Goal: Task Accomplishment & Management: Complete application form

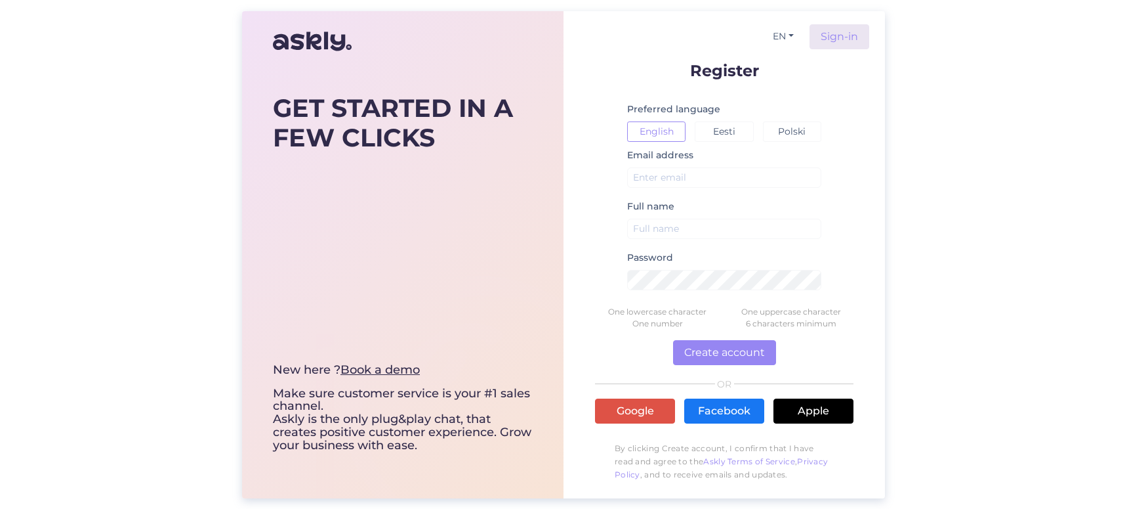
click at [686, 239] on div "Full name" at bounding box center [724, 223] width 194 height 51
click at [681, 233] on input "text" at bounding box center [724, 229] width 194 height 20
type input "[PERSON_NAME]"
drag, startPoint x: 734, startPoint y: 206, endPoint x: 718, endPoint y: 174, distance: 35.8
click at [733, 206] on div "Full name Veronica" at bounding box center [724, 223] width 194 height 51
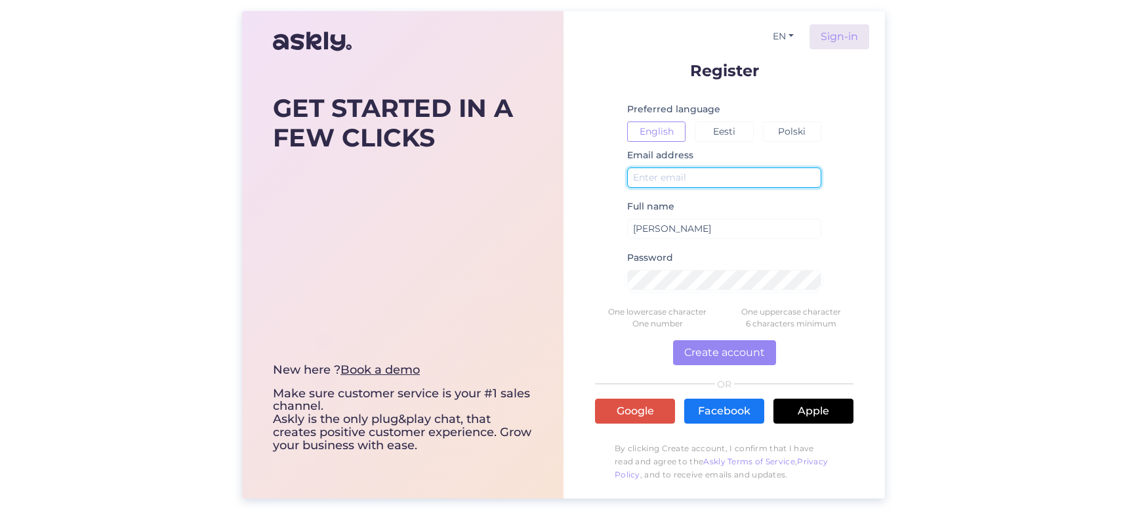
click at [718, 174] on input "text" at bounding box center [724, 177] width 194 height 20
paste input "xekapo3399@blaxion.com"
type input "xekapo3399@blaxion.com"
click at [714, 357] on button "Create account" at bounding box center [724, 352] width 103 height 25
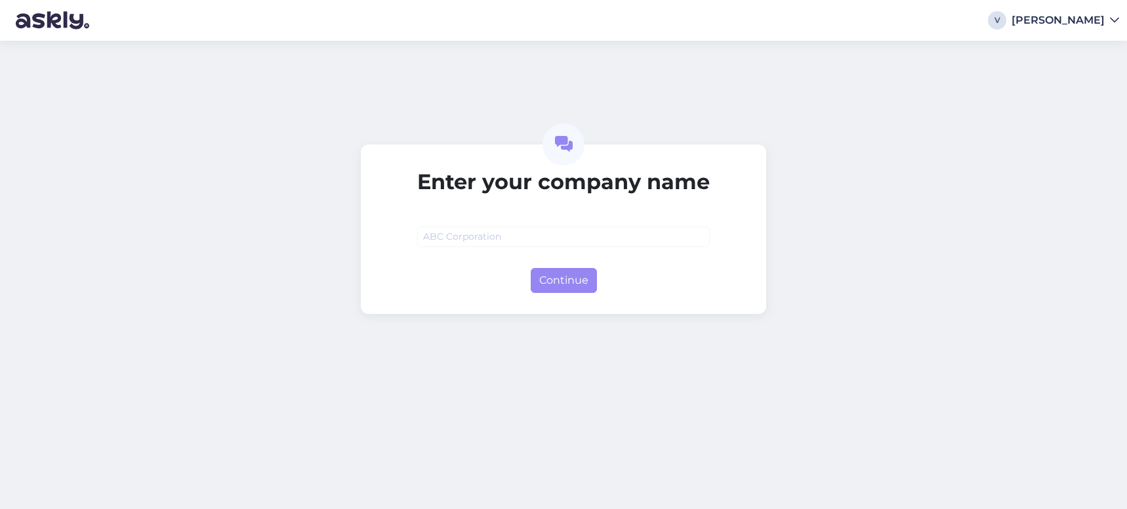
click at [598, 240] on input "text" at bounding box center [563, 236] width 293 height 20
type input "Freelance"
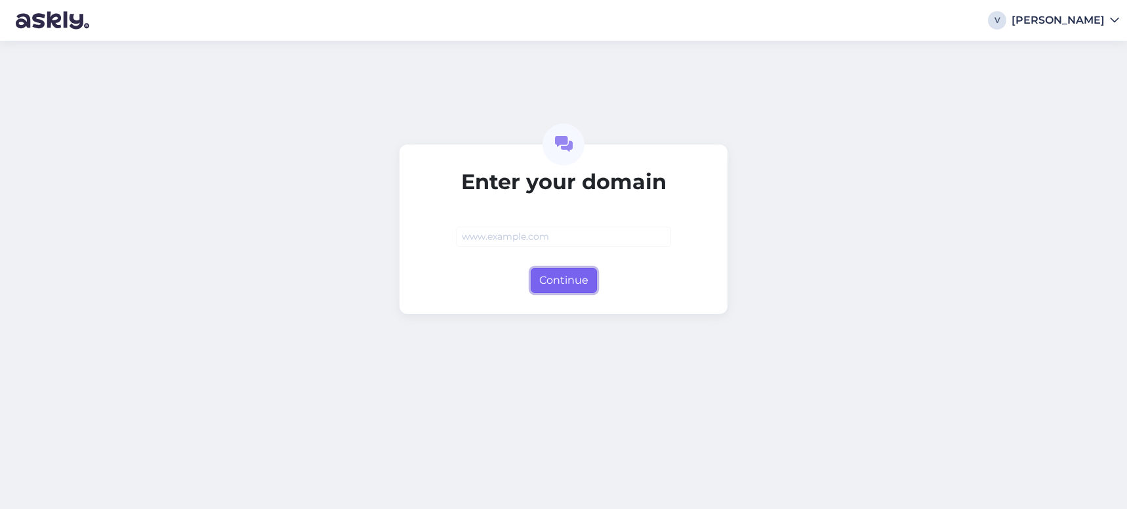
click at [576, 277] on button "Continue" at bounding box center [564, 280] width 66 height 25
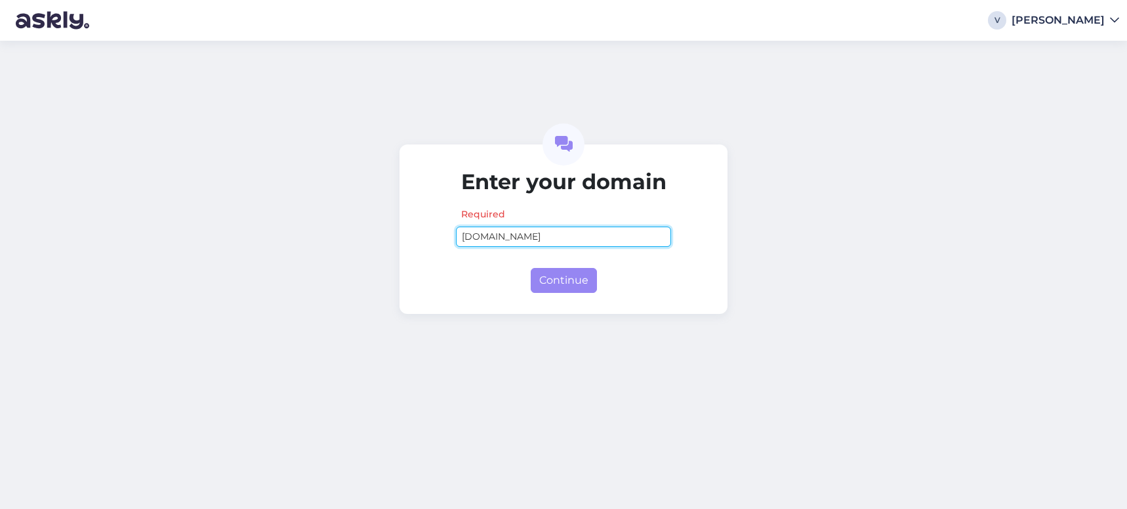
type input "idonthaveany.wtf"
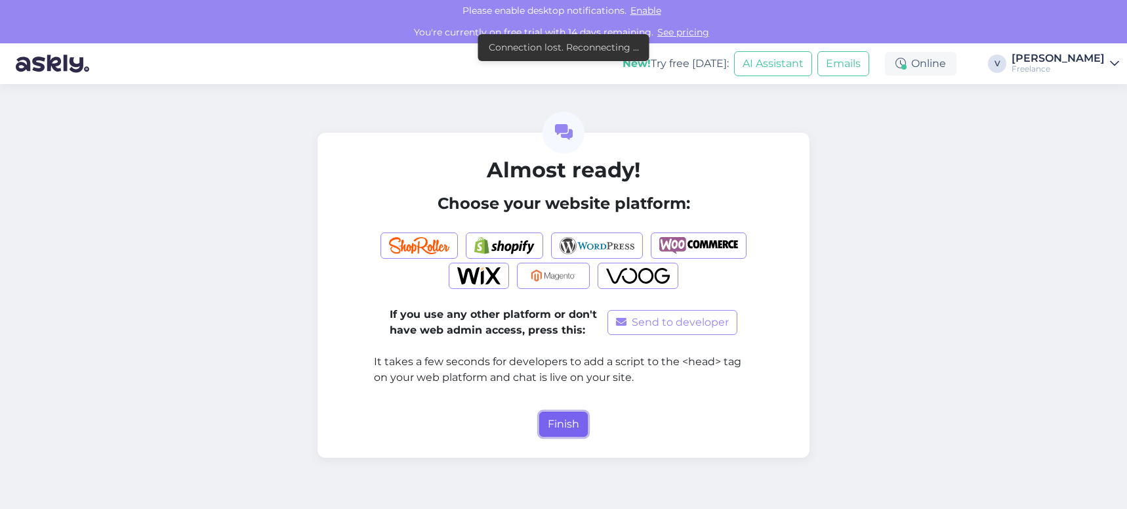
click at [579, 414] on button "Finish" at bounding box center [563, 423] width 49 height 25
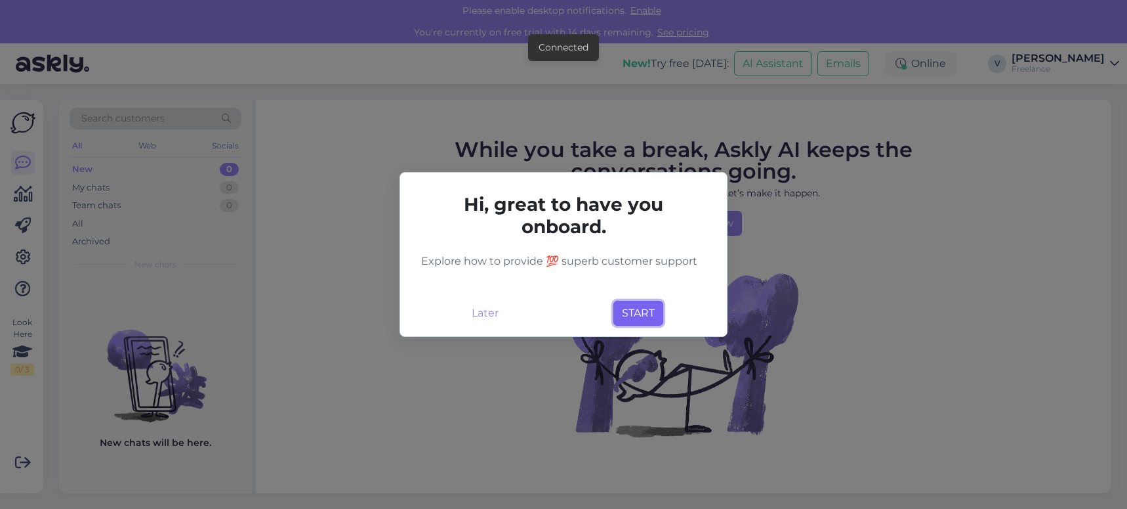
click at [633, 314] on button "START" at bounding box center [639, 313] width 50 height 25
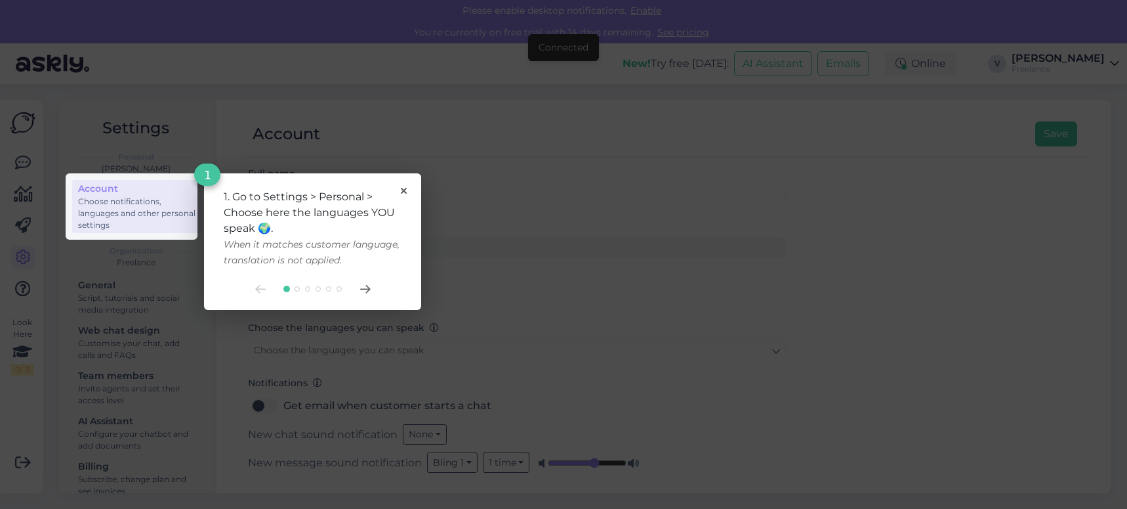
click at [539, 337] on rect at bounding box center [563, 254] width 1127 height 509
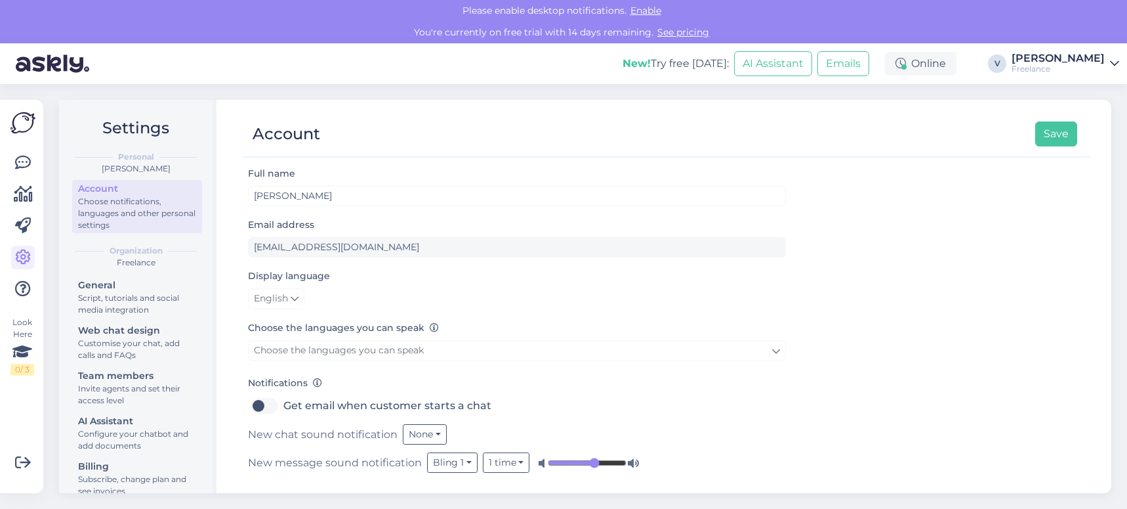
scroll to position [2, 0]
click at [14, 156] on link at bounding box center [23, 163] width 24 height 24
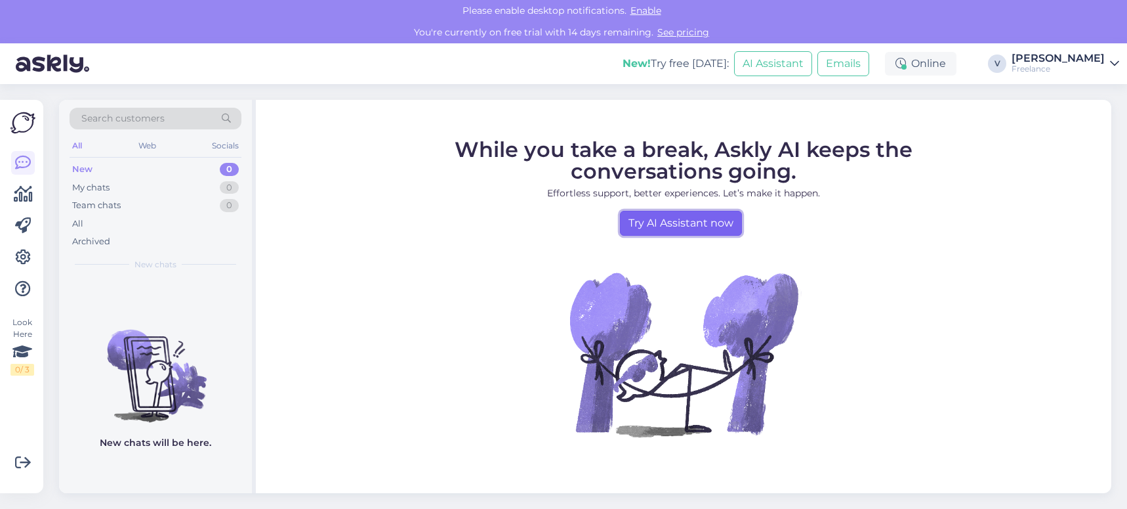
click at [679, 231] on link "Try AI Assistant now" at bounding box center [681, 223] width 122 height 25
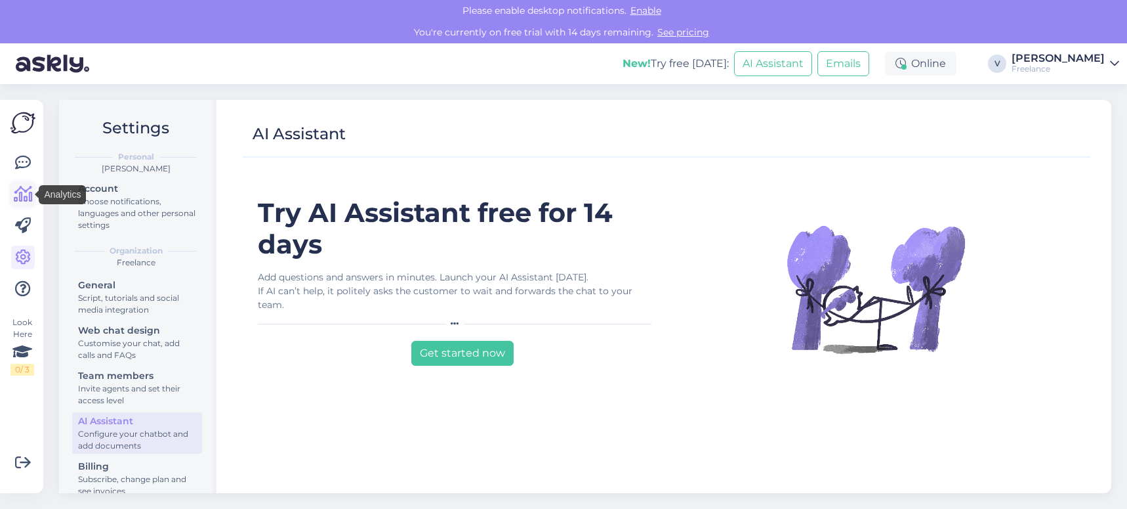
click at [19, 197] on icon at bounding box center [23, 194] width 19 height 16
